Goal: Task Accomplishment & Management: Use online tool/utility

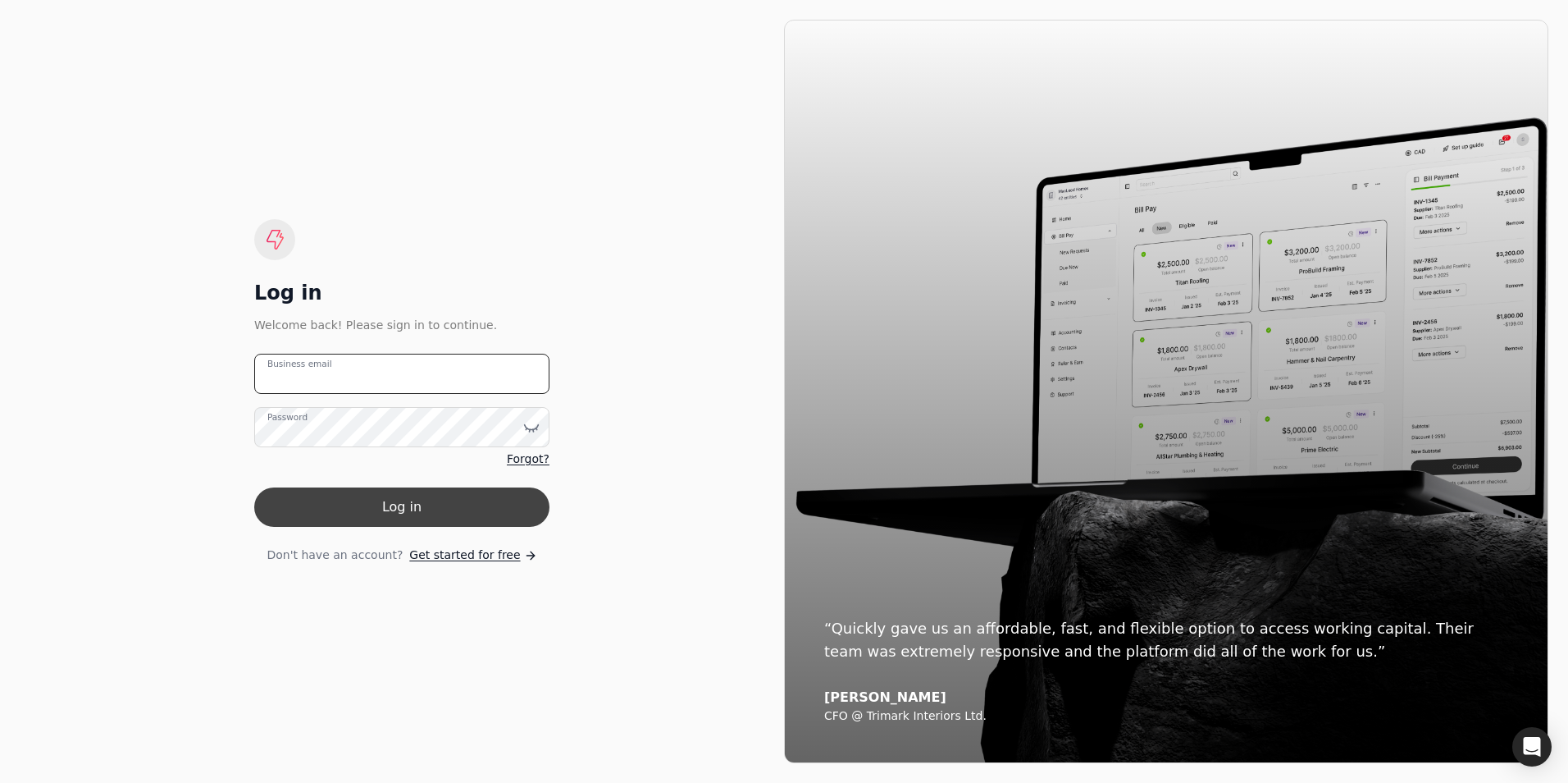
type email "[PERSON_NAME][EMAIL_ADDRESS][DOMAIN_NAME]"
click at [336, 509] on button "Log in" at bounding box center [401, 507] width 295 height 39
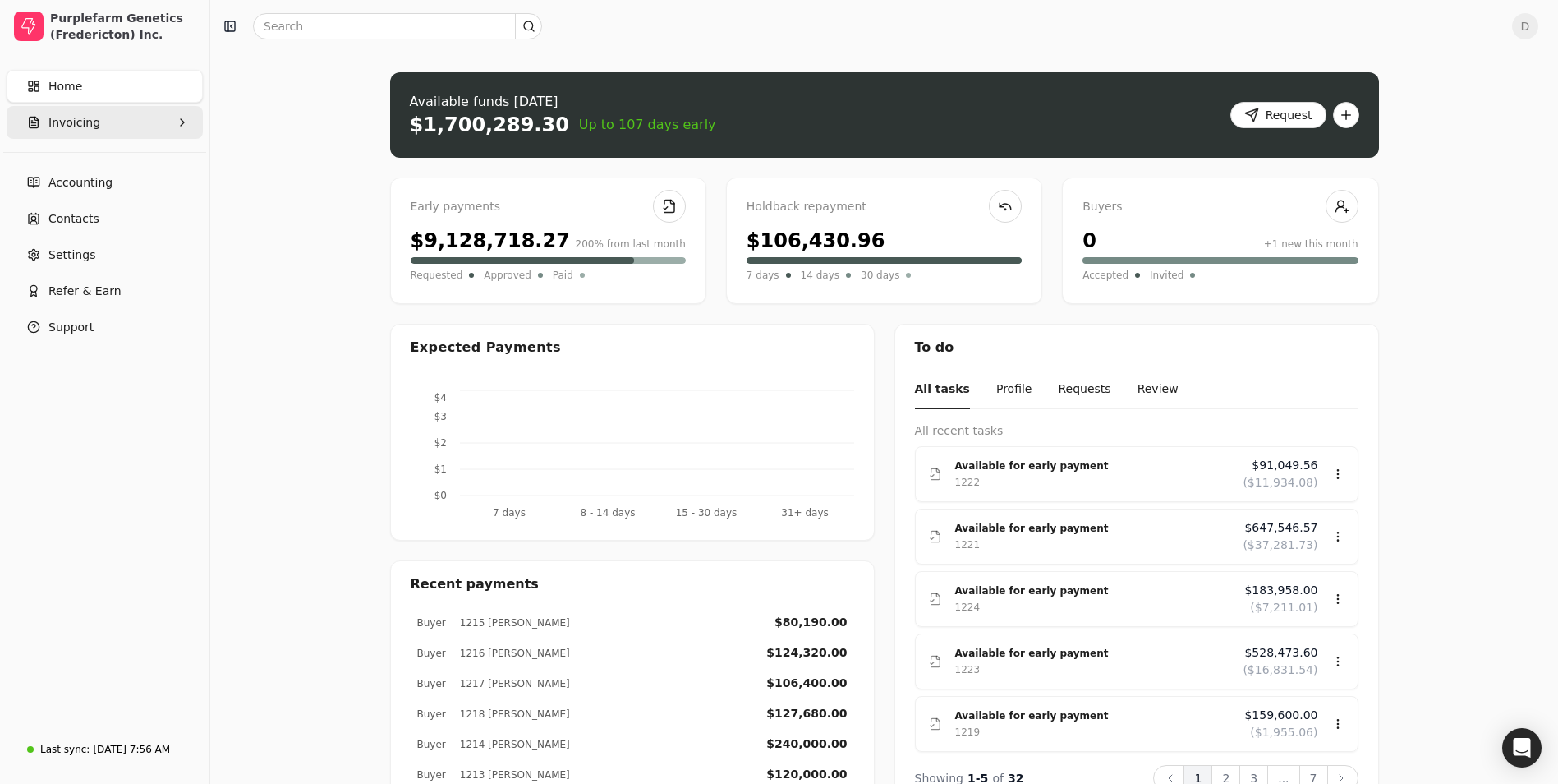
click at [131, 126] on button "Invoicing" at bounding box center [105, 122] width 196 height 33
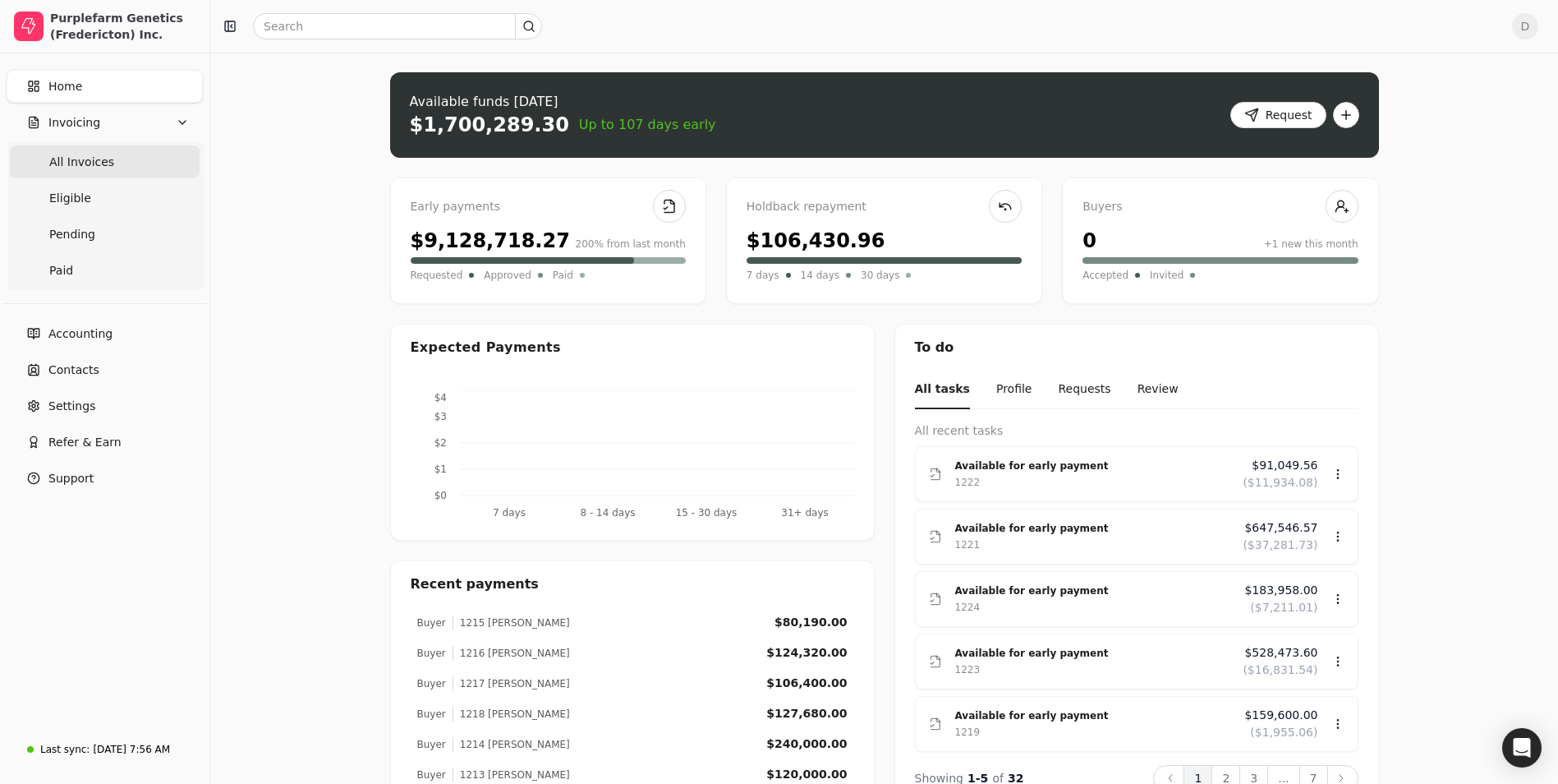
click at [118, 165] on Invoices "All Invoices" at bounding box center [105, 162] width 190 height 33
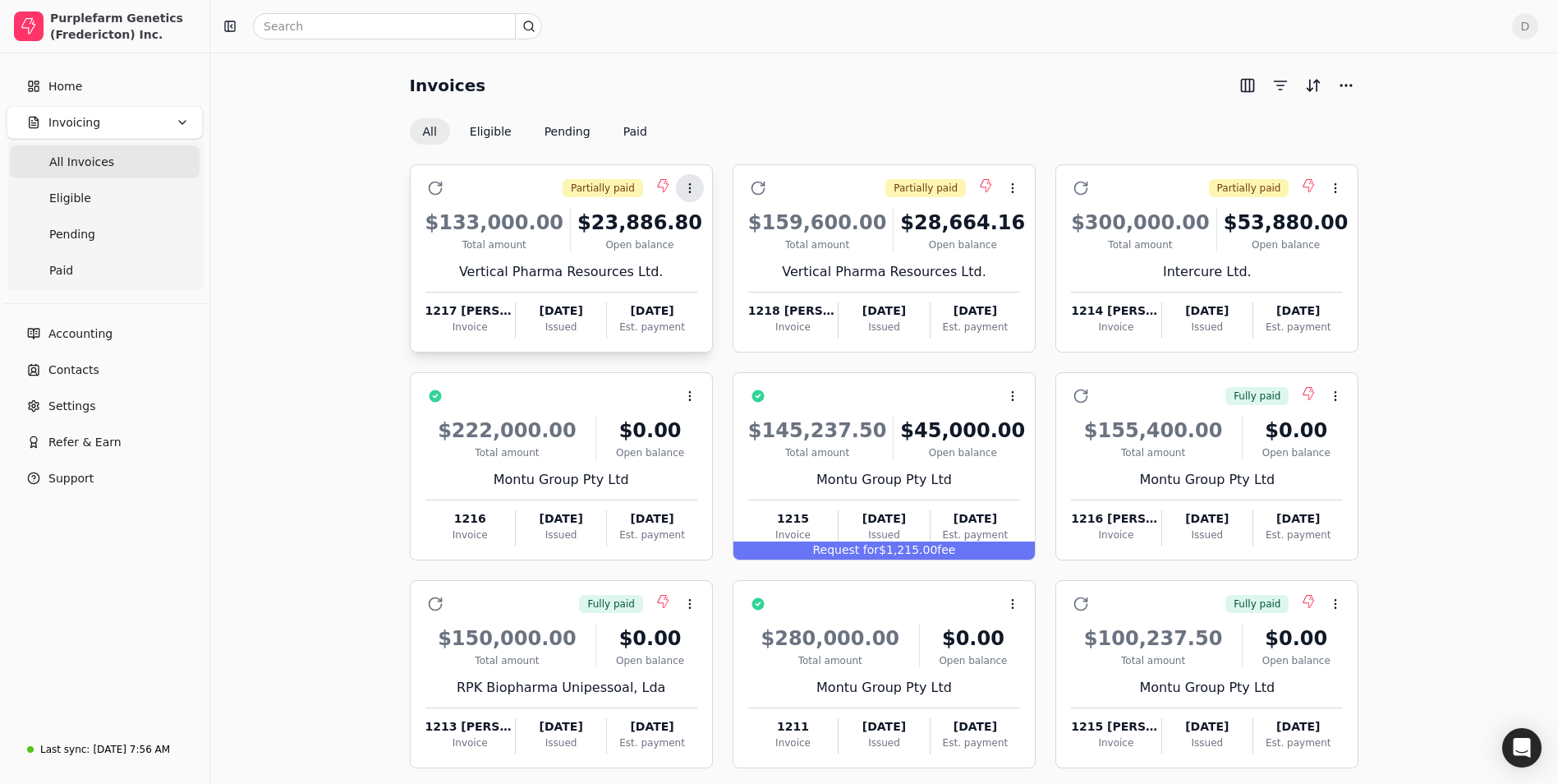
click at [692, 188] on icon at bounding box center [690, 188] width 13 height 13
click at [714, 266] on span "Settle" at bounding box center [718, 266] width 34 height 18
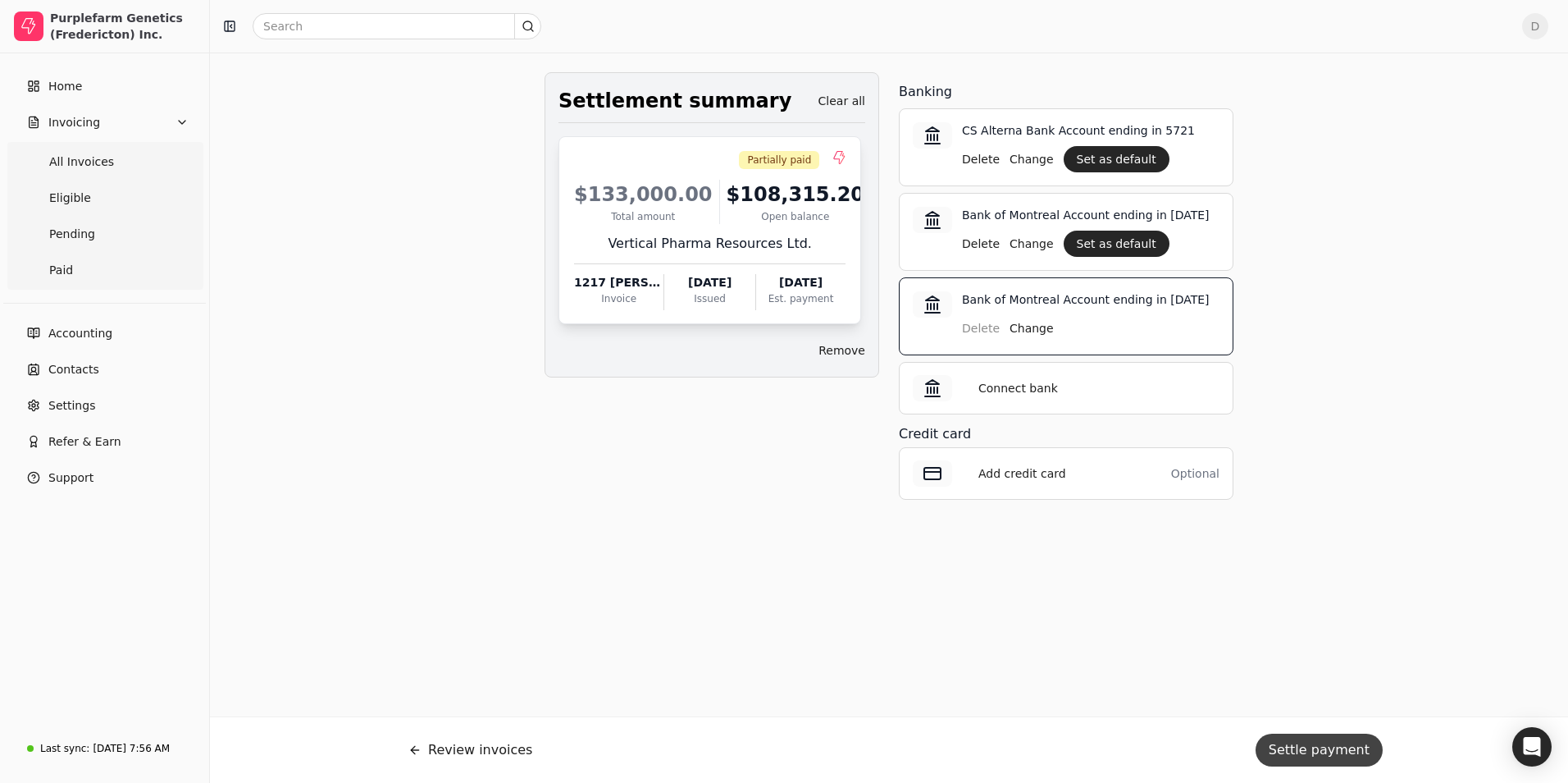
click at [1304, 751] on button "Settle payment" at bounding box center [1319, 750] width 127 height 33
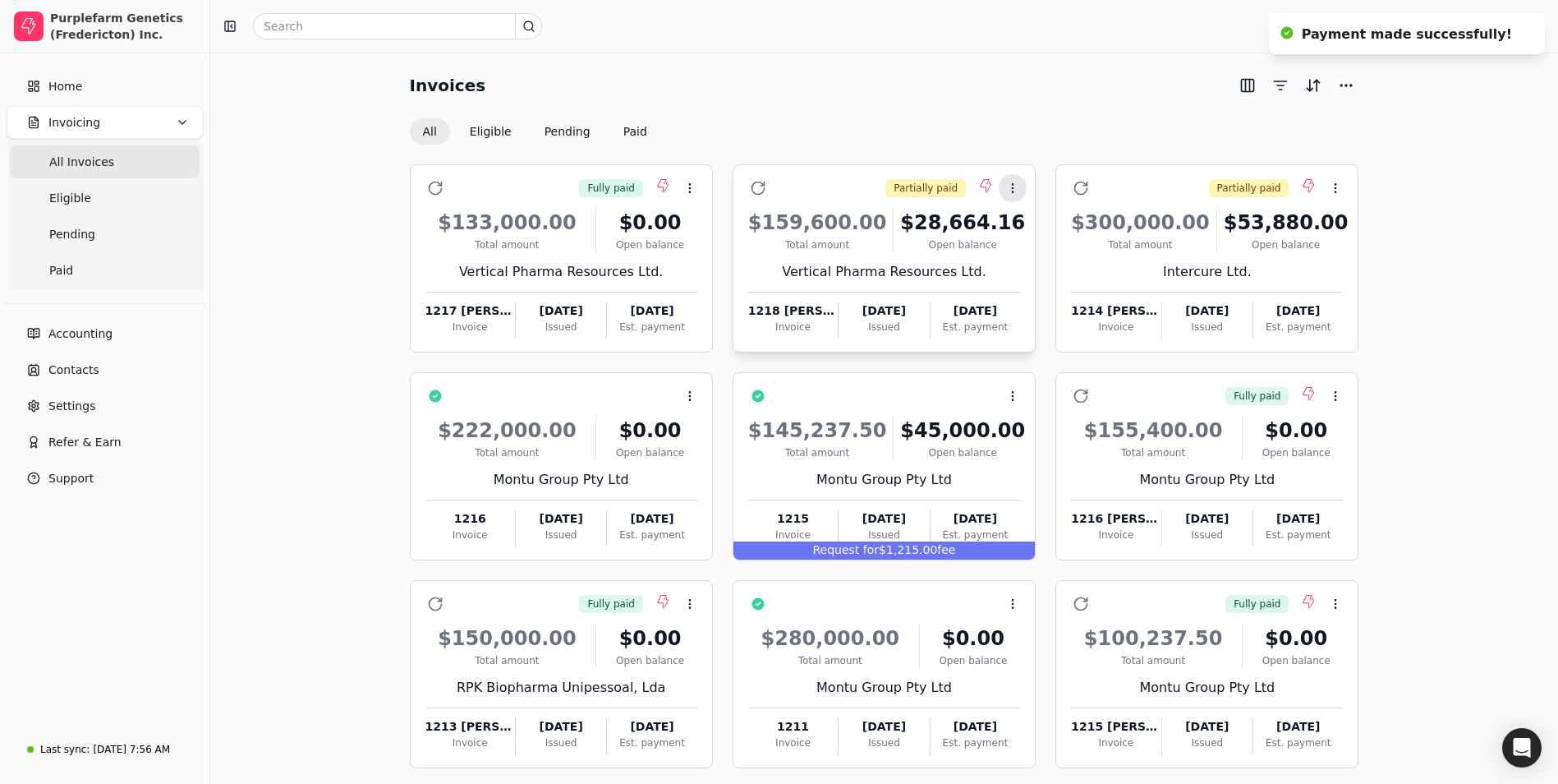
click at [1016, 188] on icon at bounding box center [1013, 188] width 13 height 13
click at [1027, 267] on span "Settle" at bounding box center [1040, 266] width 34 height 18
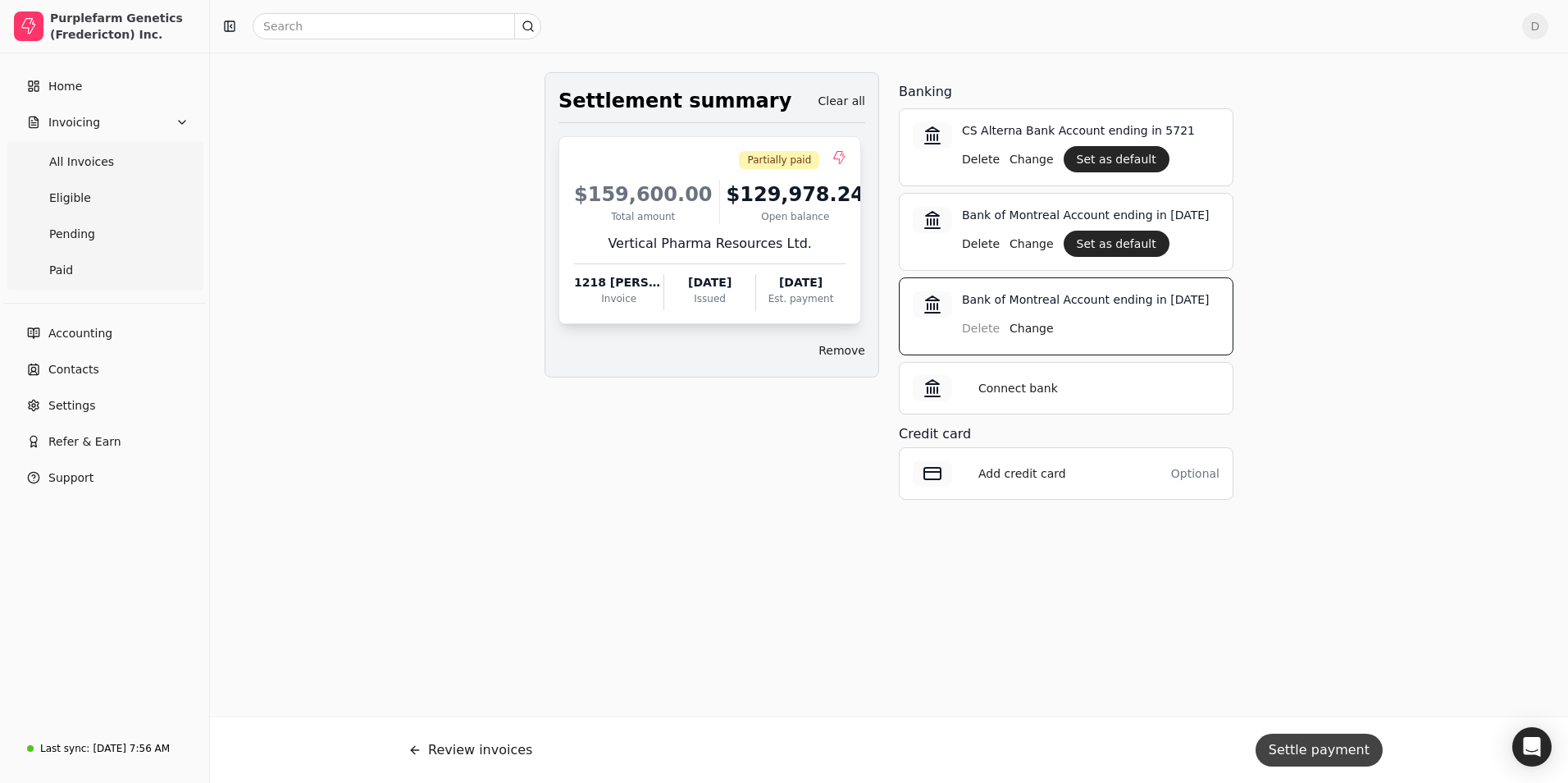
click at [1349, 745] on button "Settle payment" at bounding box center [1319, 750] width 127 height 33
